Goal: Information Seeking & Learning: Learn about a topic

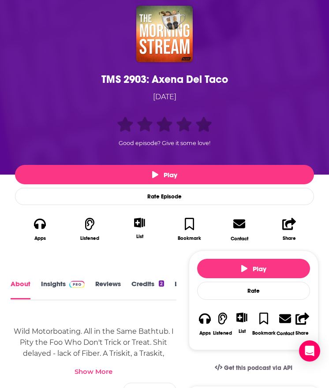
scroll to position [72, 0]
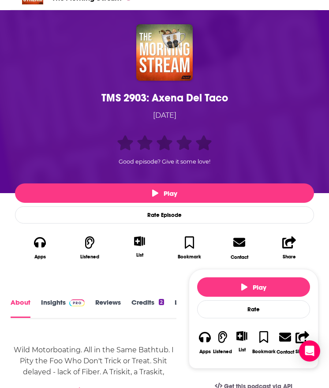
click at [52, 301] on link "Insights" at bounding box center [63, 307] width 44 height 19
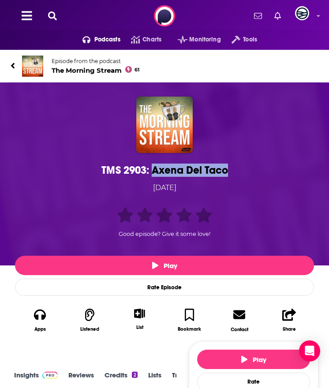
drag, startPoint x: 232, startPoint y: 168, endPoint x: 150, endPoint y: 168, distance: 81.5
click at [150, 168] on div "TMS 2903: Axena Del Taco" at bounding box center [164, 169] width 294 height 13
copy h1 "Axena Del Taco"
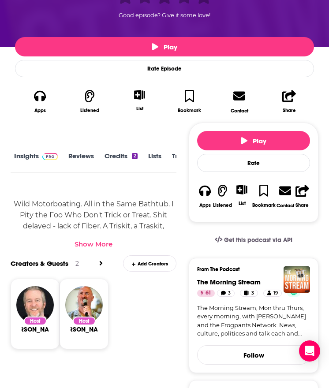
scroll to position [0, 28]
click at [147, 154] on link "Transcript" at bounding box center [160, 162] width 31 height 20
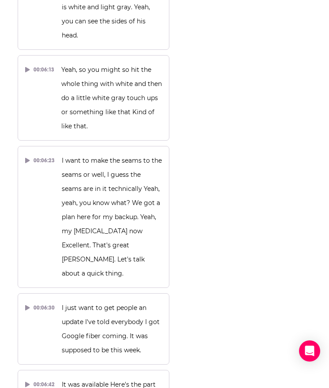
scroll to position [4481, 0]
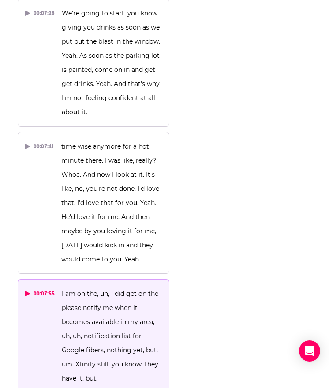
click at [29, 291] on icon at bounding box center [27, 293] width 5 height 5
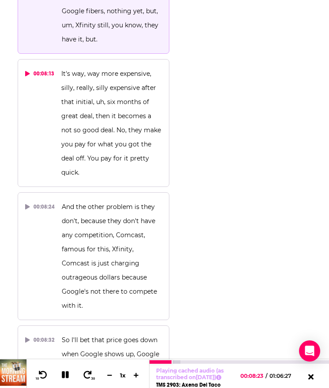
scroll to position [4821, 0]
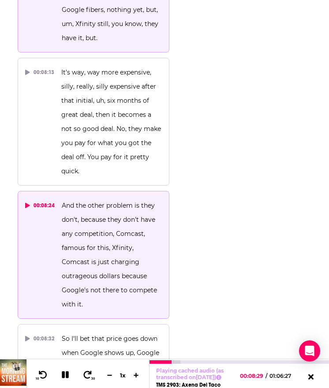
click at [35, 198] on div "00:08:24" at bounding box center [40, 205] width 30 height 14
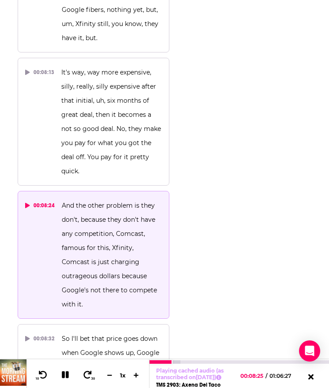
click at [64, 201] on span "And the other problem is they don't, because they don't have any competition, C…" at bounding box center [110, 254] width 97 height 107
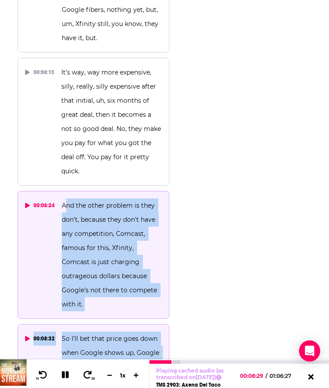
drag, startPoint x: 64, startPoint y: 49, endPoint x: 96, endPoint y: 270, distance: 222.5
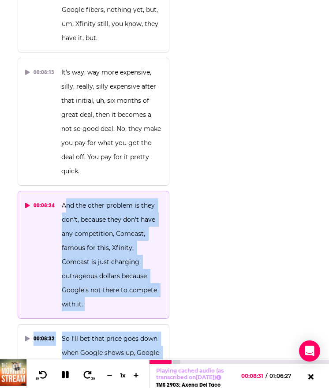
copy div "nd the other problem is they don't, because they don't have any competition, Co…"
click at [66, 305] on icon at bounding box center [65, 374] width 7 height 7
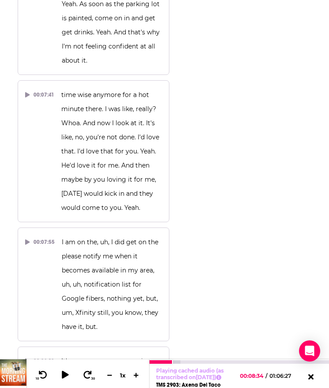
scroll to position [4531, 0]
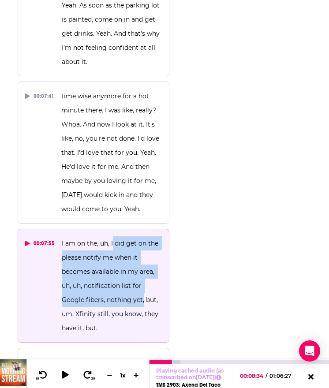
copy span "did get on the please notify me when it becomes available in my area, uh, uh, n…"
drag, startPoint x: 111, startPoint y: 87, endPoint x: 141, endPoint y: 148, distance: 68.3
click at [141, 236] on p "I am on the, uh, I did get on the please notify me when it becomes available in…" at bounding box center [112, 285] width 100 height 99
click at [65, 305] on icon at bounding box center [65, 374] width 10 height 8
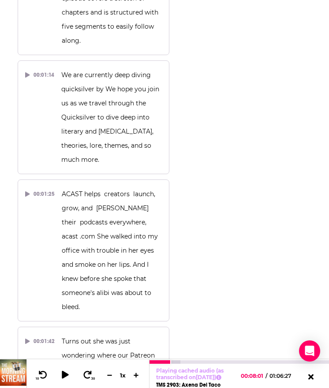
scroll to position [0, 0]
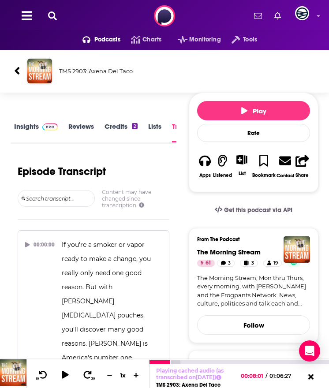
click at [15, 71] on icon at bounding box center [17, 70] width 5 height 7
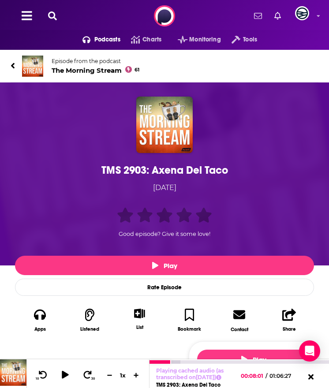
click at [14, 63] on icon at bounding box center [13, 66] width 4 height 6
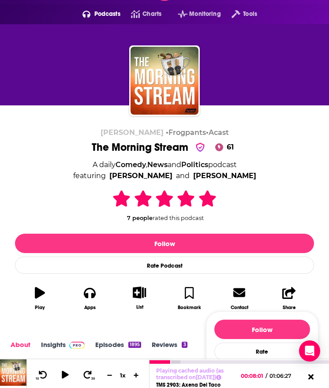
scroll to position [32, 0]
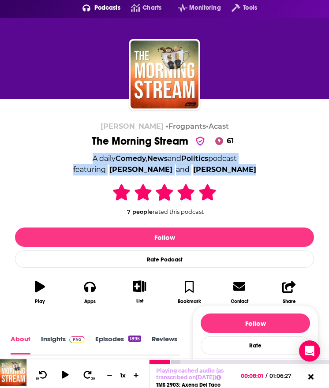
drag, startPoint x: 81, startPoint y: 154, endPoint x: 252, endPoint y: 166, distance: 171.7
click at [252, 166] on div "[PERSON_NAME] • Frogpants • Acast The Morning Stream 61 A daily Comedy , News a…" at bounding box center [164, 215] width 299 height 187
copy div "A daily Comedy , News and Politics podcast featuring [PERSON_NAME] and [PERSON_…"
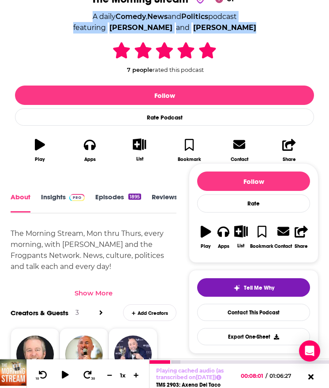
scroll to position [177, 0]
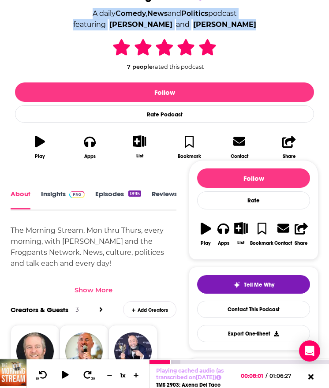
click at [48, 191] on link "Insights" at bounding box center [63, 199] width 44 height 20
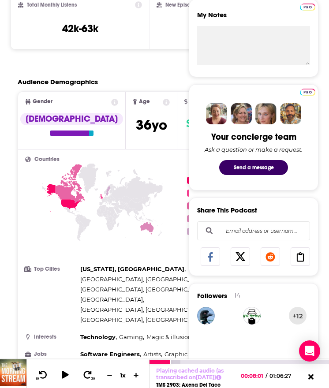
scroll to position [489, 0]
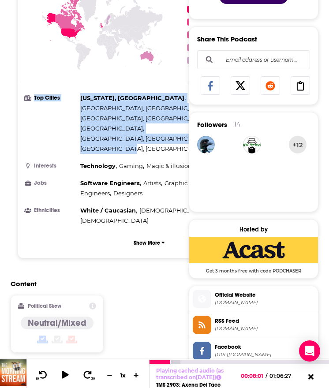
drag, startPoint x: 78, startPoint y: 96, endPoint x: 166, endPoint y: 111, distance: 89.8
click at [166, 111] on li "Top Cities [US_STATE], [GEOGRAPHIC_DATA] , [GEOGRAPHIC_DATA], [GEOGRAPHIC_DATA]…" at bounding box center [149, 123] width 248 height 61
copy li "Top Cities [US_STATE], [GEOGRAPHIC_DATA] , [GEOGRAPHIC_DATA], [GEOGRAPHIC_DATA]…"
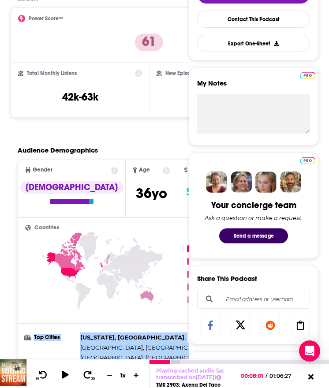
scroll to position [76, 0]
